Goal: Transaction & Acquisition: Purchase product/service

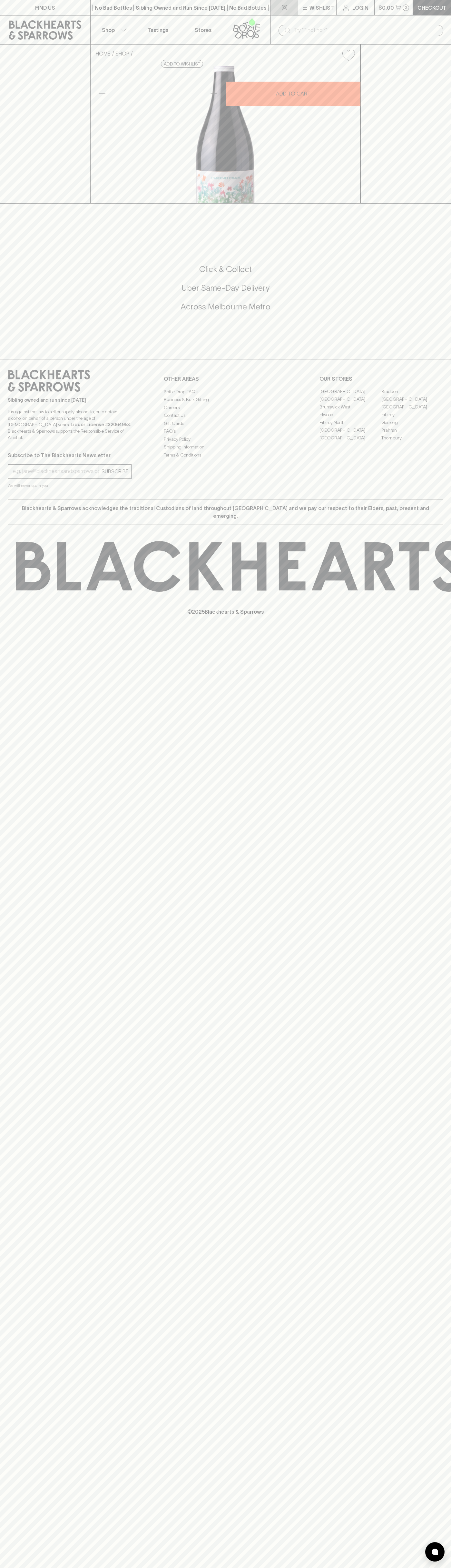
click at [289, 9] on link at bounding box center [284, 7] width 27 height 15
click at [431, 1235] on div "FIND US | No Bad Bottles | Sibling Owned and Run Since [DATE] | No Bad Bottles …" at bounding box center [226, 784] width 451 height 1568
click at [378, 1568] on html "FIND US | No Bad Bottles | Sibling Owned and Run Since [DATE] | No Bad Bottles …" at bounding box center [226, 784] width 451 height 1568
click at [18, 203] on div "HOME SHOP Somos Cabernet Franc 2024 $34.00 Add to wishlist 10% discount when pu…" at bounding box center [226, 124] width 451 height 159
